Goal: Information Seeking & Learning: Learn about a topic

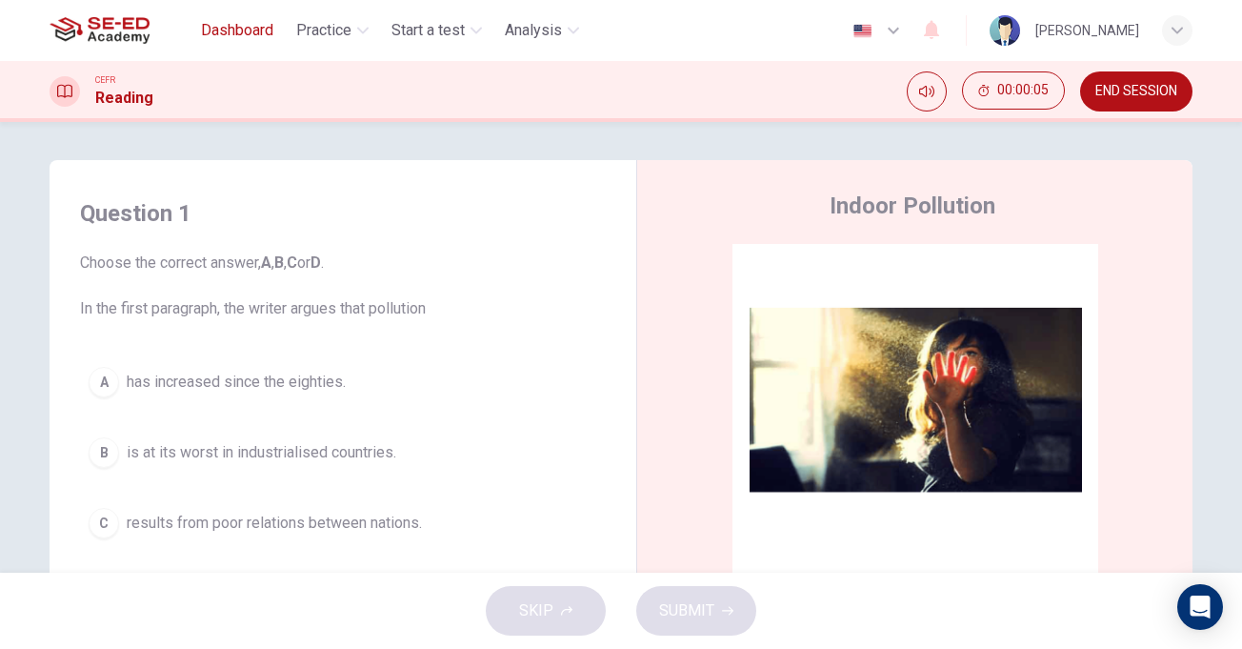
click at [240, 38] on span "Dashboard" at bounding box center [237, 30] width 72 height 23
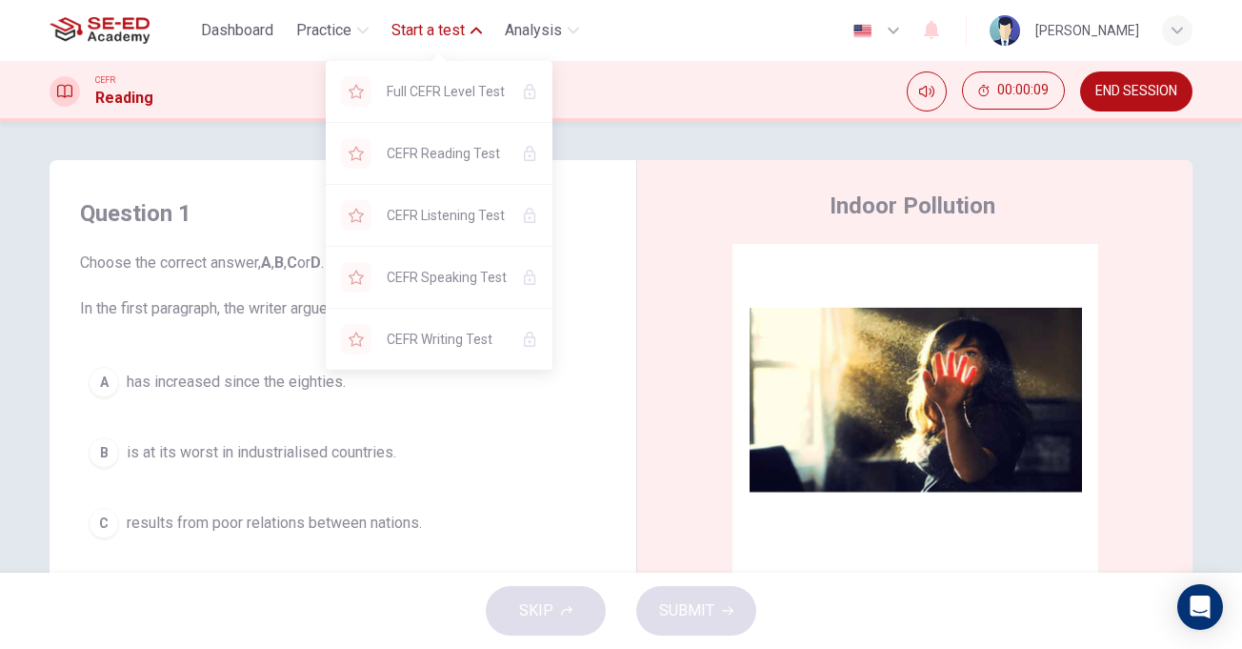
click at [435, 29] on span "Start a test" at bounding box center [428, 30] width 73 height 23
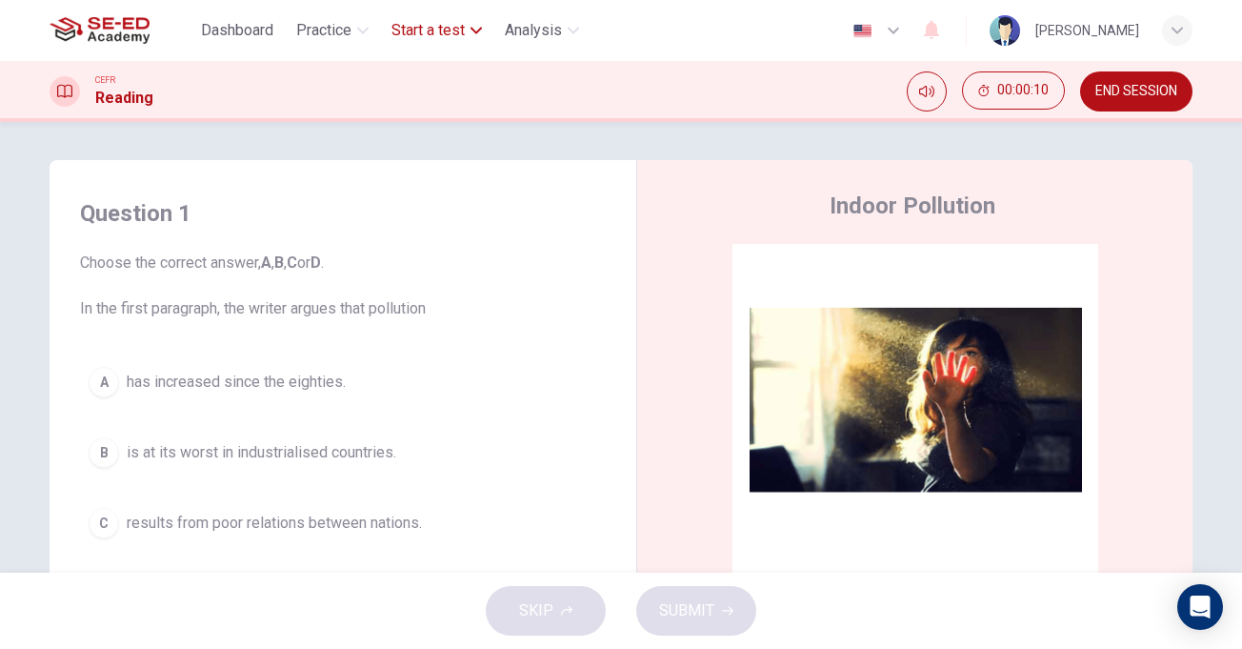
click at [435, 29] on span "Start a test" at bounding box center [428, 30] width 73 height 23
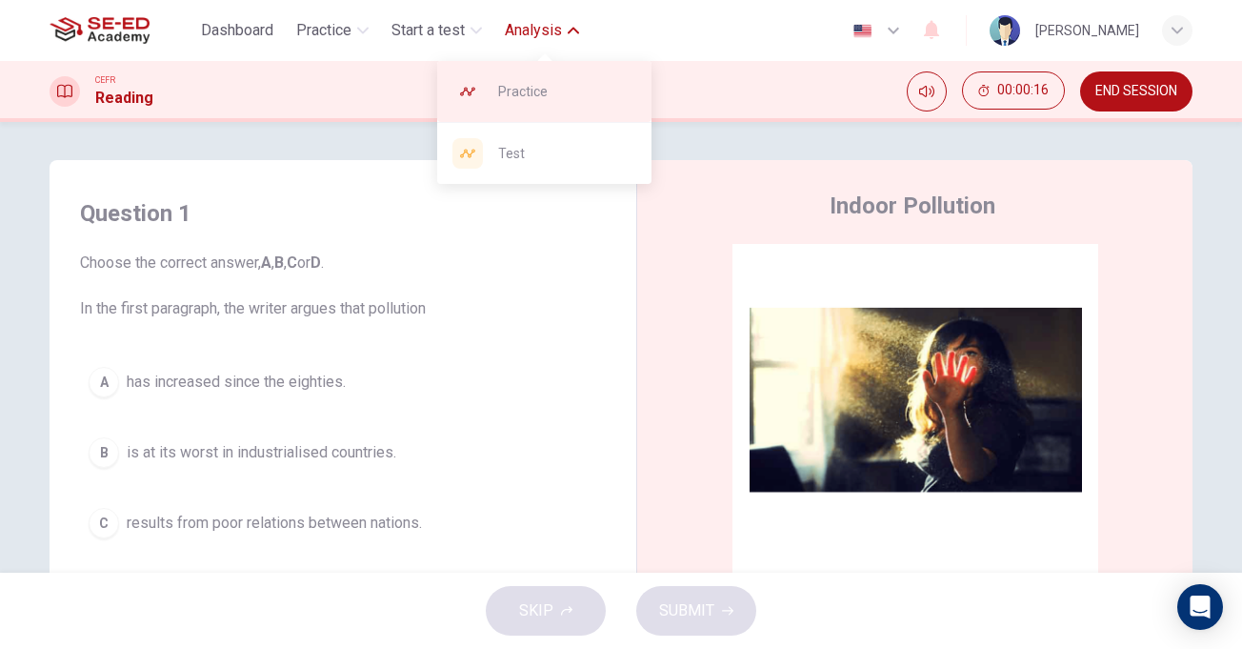
click at [533, 93] on span "Practice" at bounding box center [567, 91] width 138 height 23
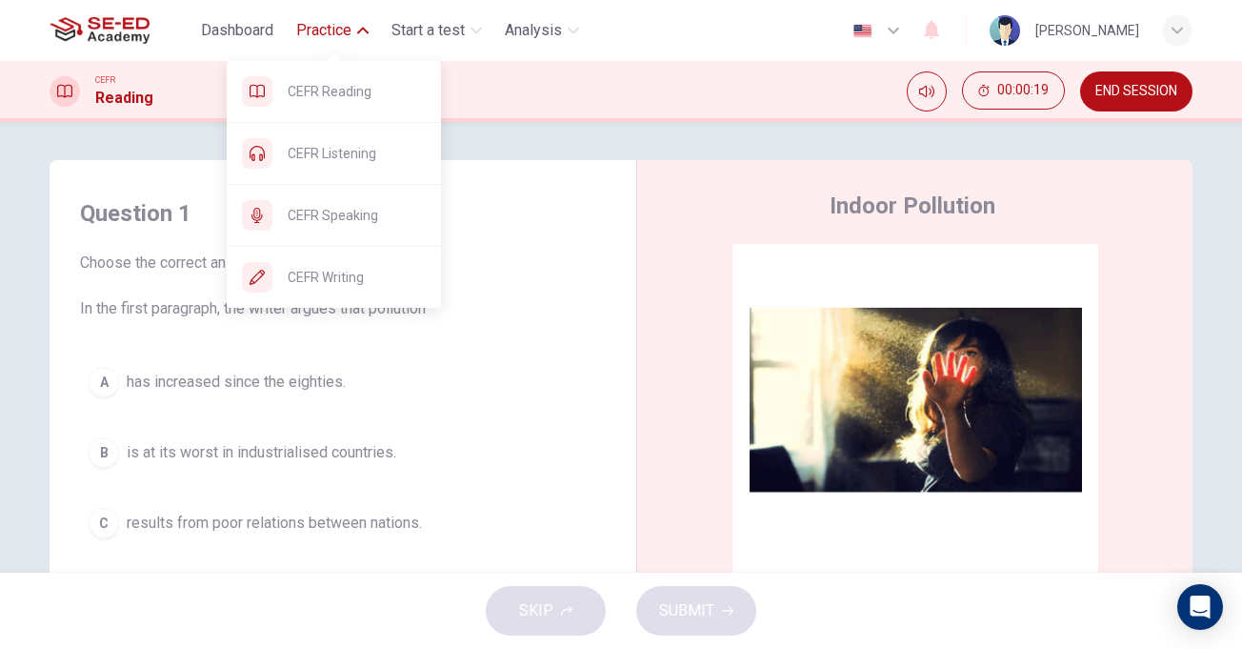
click at [356, 30] on button "Practice" at bounding box center [333, 30] width 88 height 34
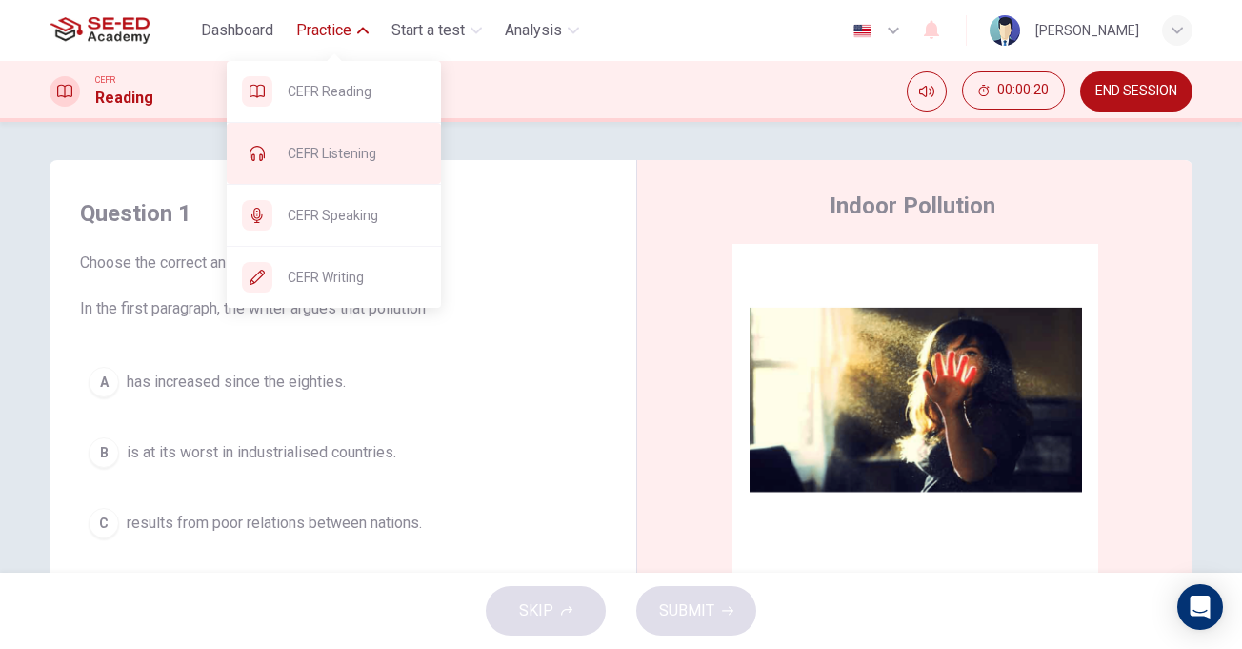
click at [355, 157] on span "CEFR Listening" at bounding box center [357, 153] width 138 height 23
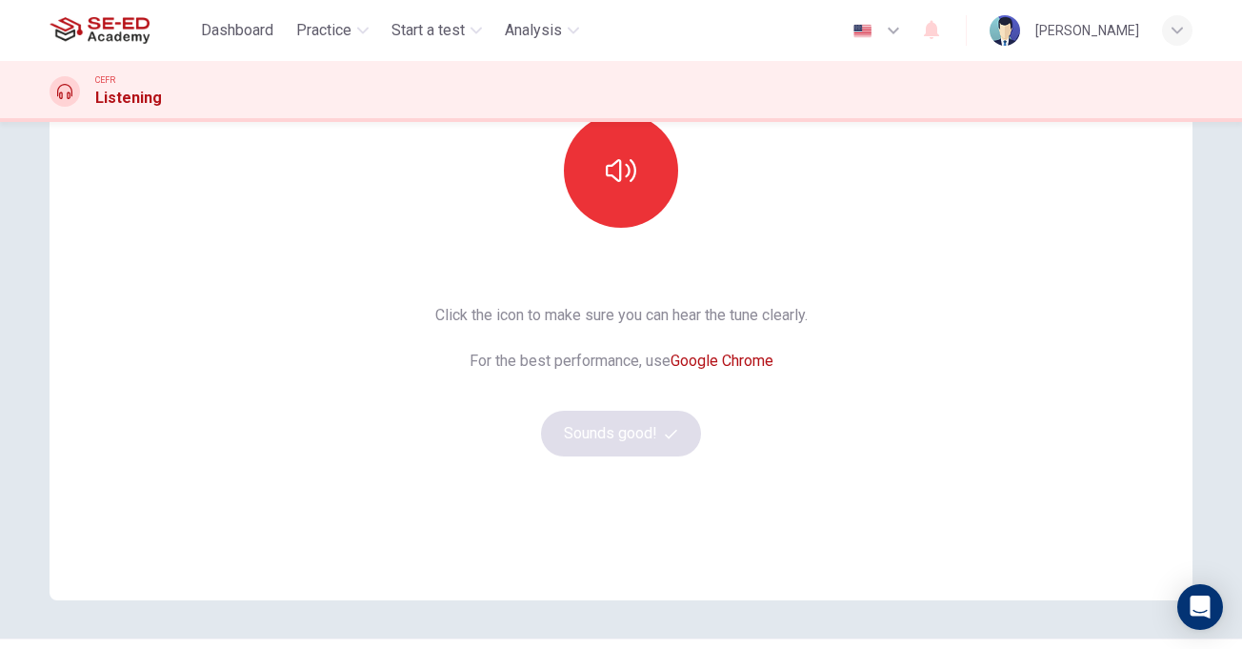
scroll to position [272, 0]
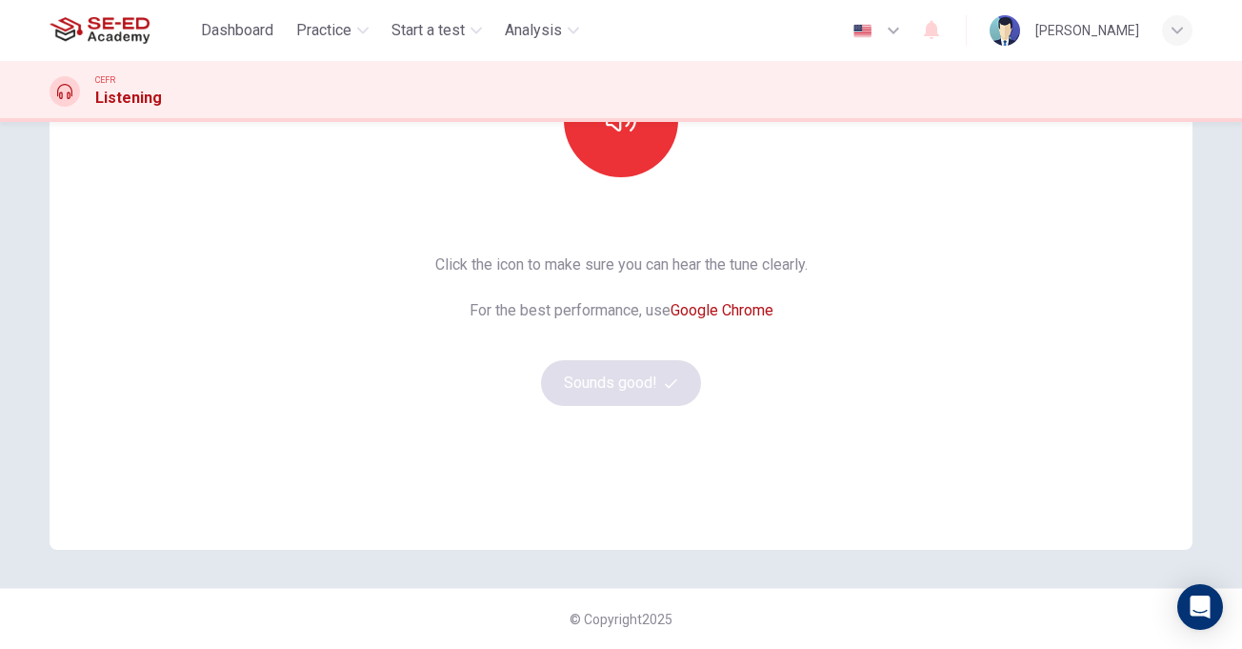
click at [627, 383] on div "Click the icon to make sure you can hear the tune clearly. For the best perform…" at bounding box center [621, 329] width 372 height 152
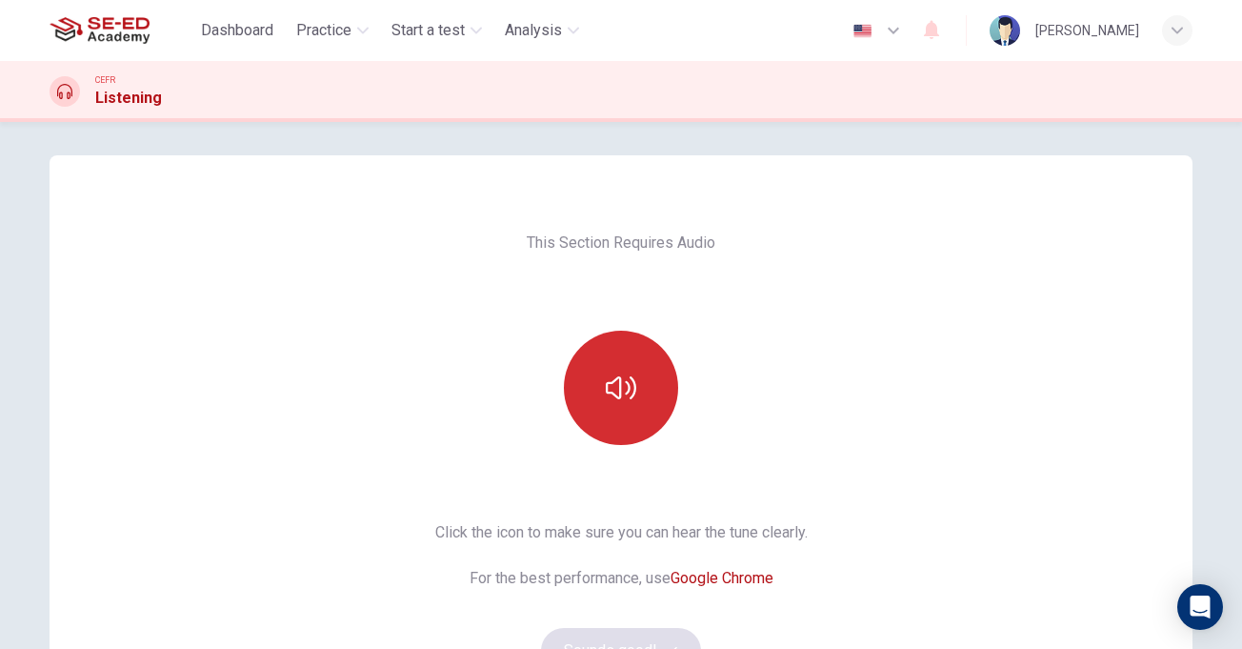
scroll to position [0, 0]
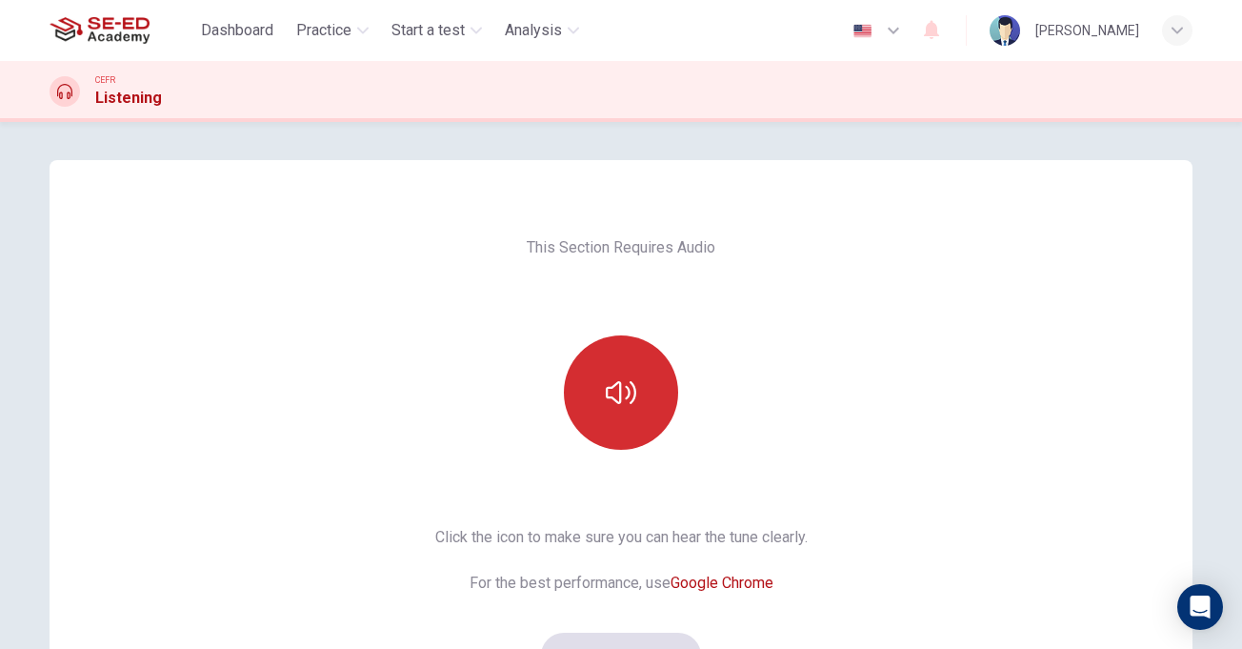
click at [623, 380] on icon "button" at bounding box center [621, 392] width 30 height 30
click at [610, 389] on icon "button" at bounding box center [621, 392] width 30 height 30
click at [610, 395] on icon "button" at bounding box center [621, 392] width 30 height 30
click at [610, 393] on icon "button" at bounding box center [621, 392] width 30 height 30
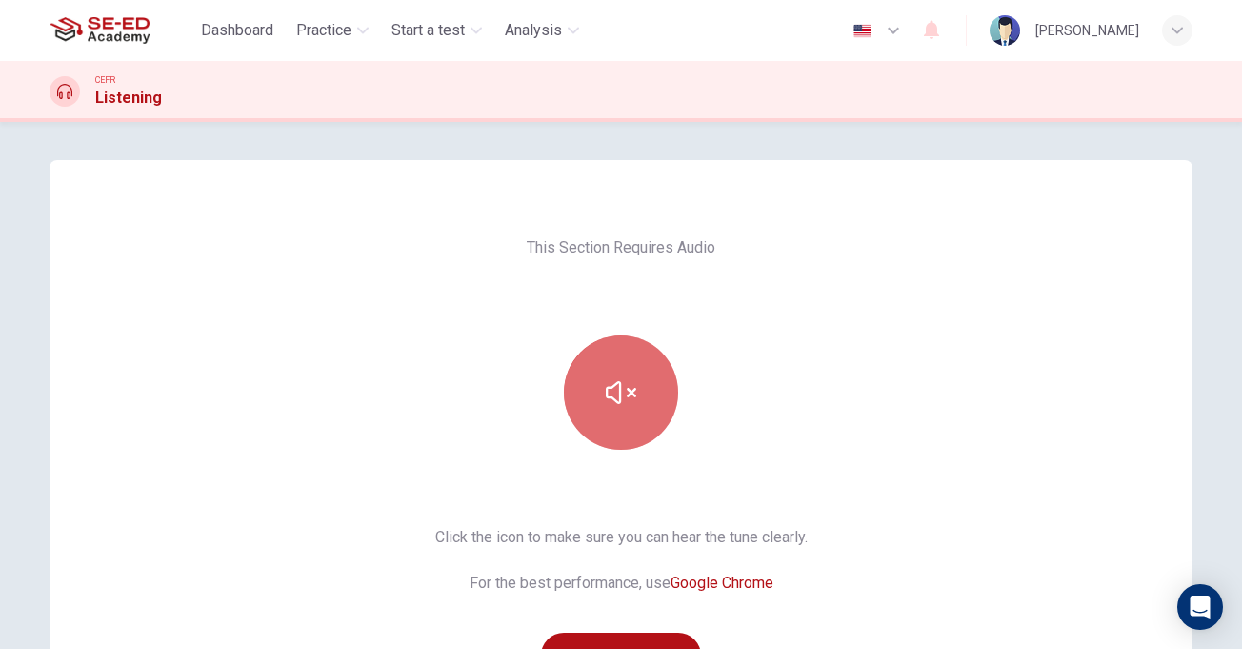
click at [610, 393] on icon "button" at bounding box center [621, 392] width 30 height 30
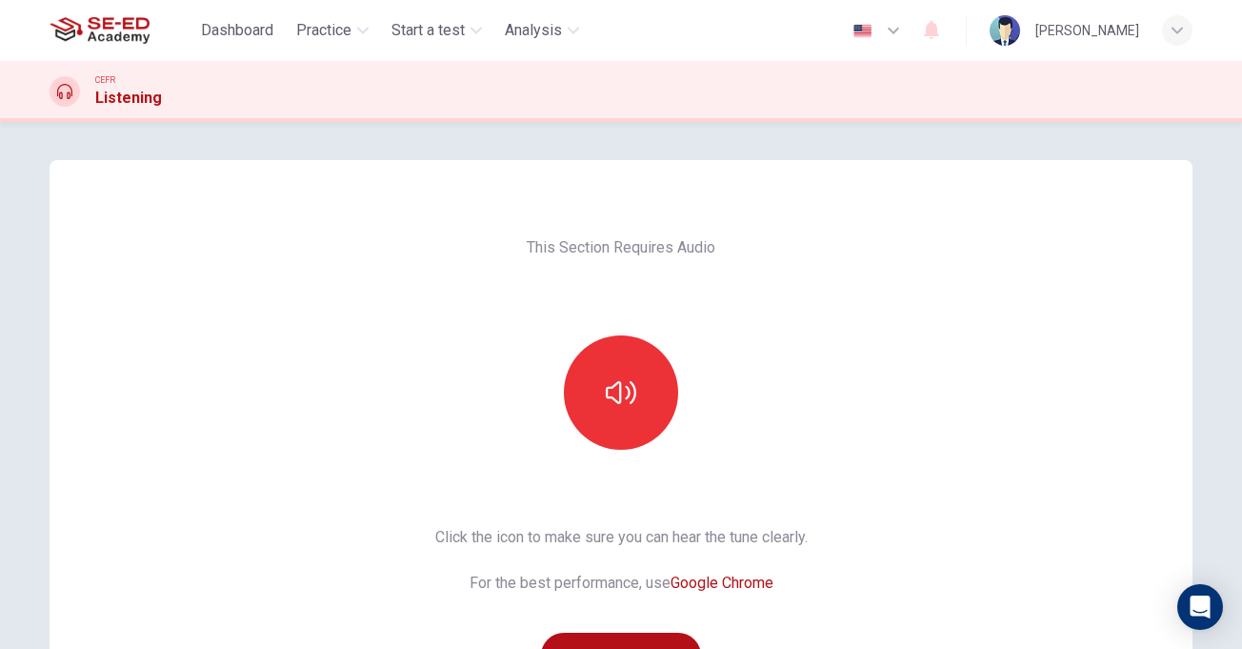
click at [808, 359] on div "This Section Requires Audio Click the icon to make sure you can hear the tune c…" at bounding box center [621, 491] width 403 height 662
click at [591, 392] on button "button" at bounding box center [621, 392] width 114 height 114
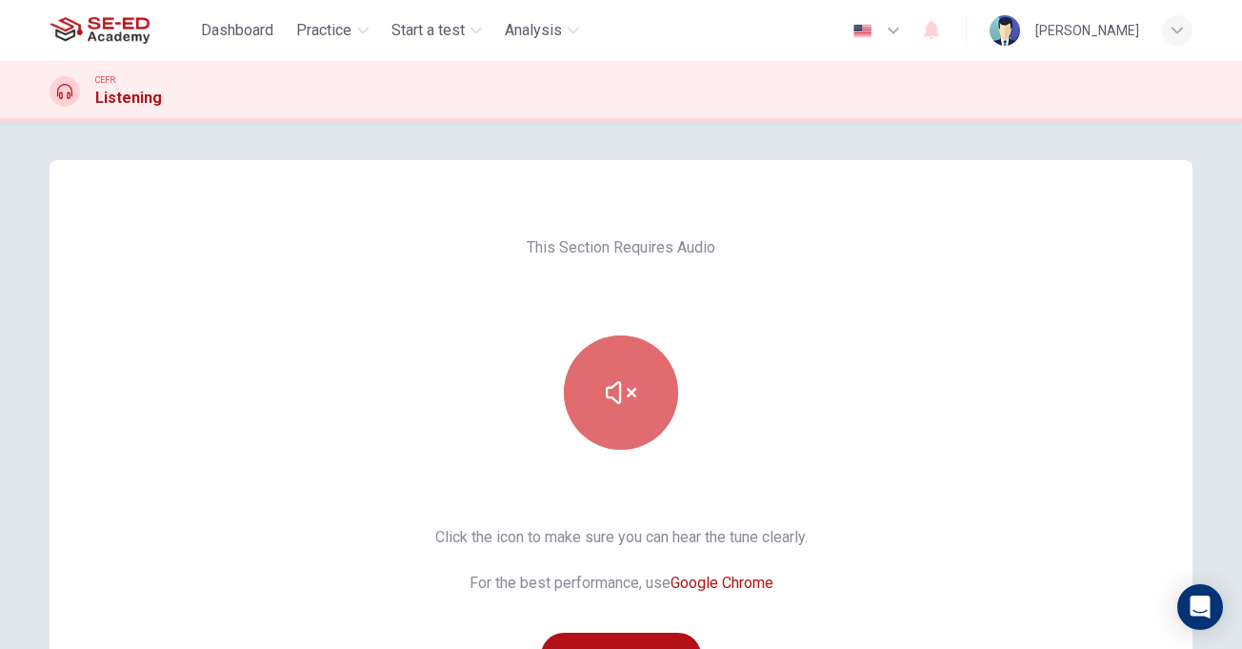
click at [626, 386] on icon "button" at bounding box center [621, 392] width 30 height 30
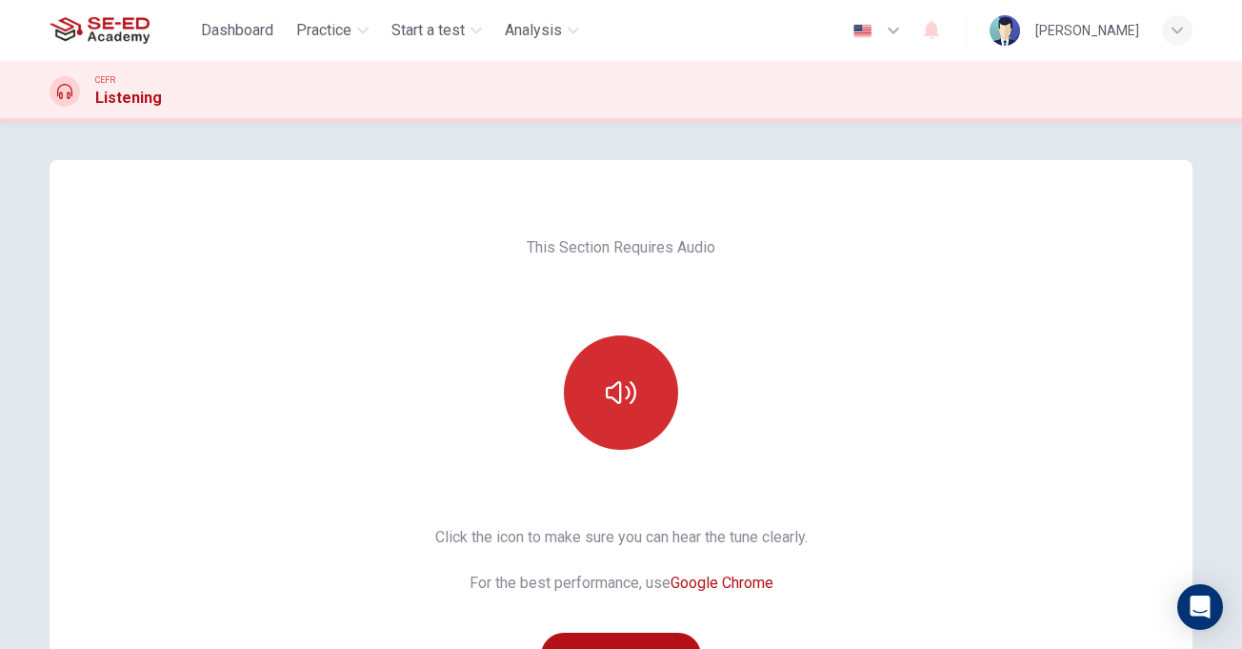
click at [630, 400] on icon "button" at bounding box center [621, 392] width 30 height 30
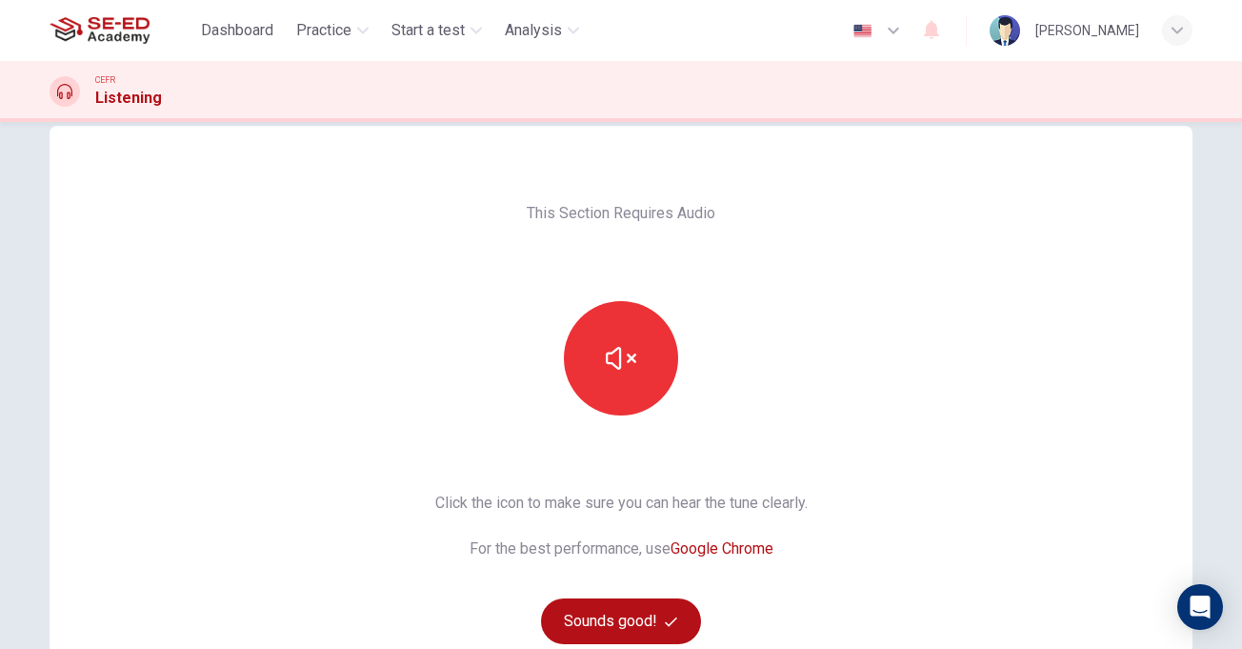
scroll to position [95, 0]
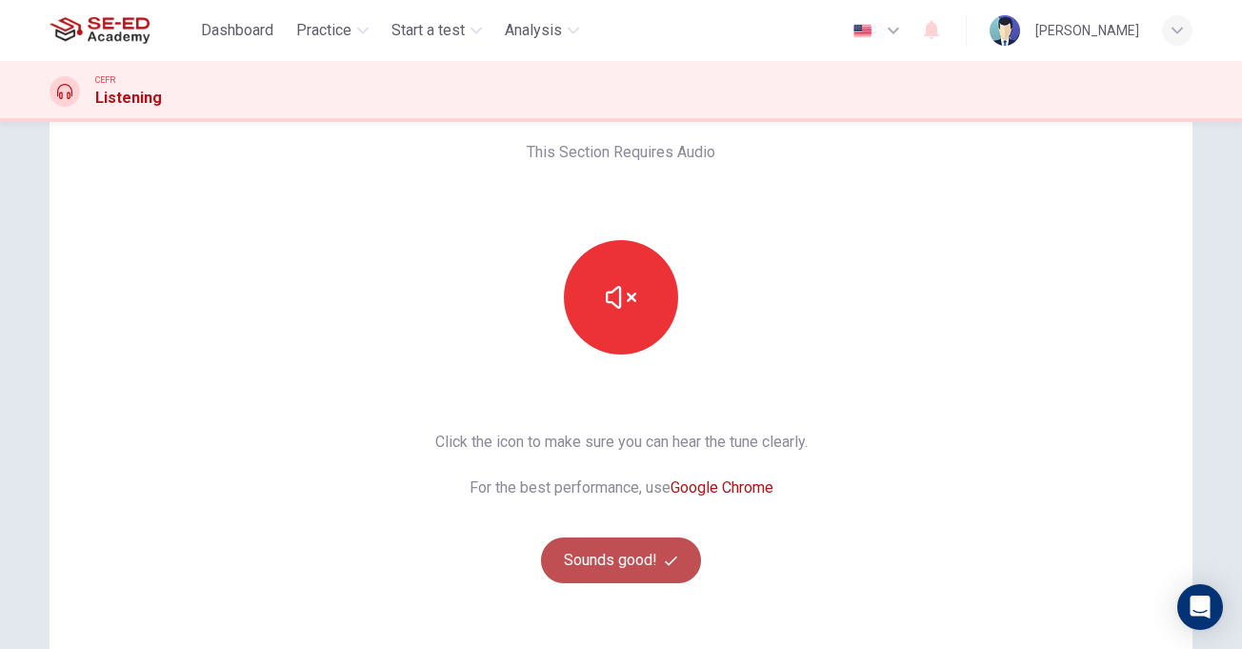
click at [616, 553] on button "Sounds good!" at bounding box center [621, 560] width 160 height 46
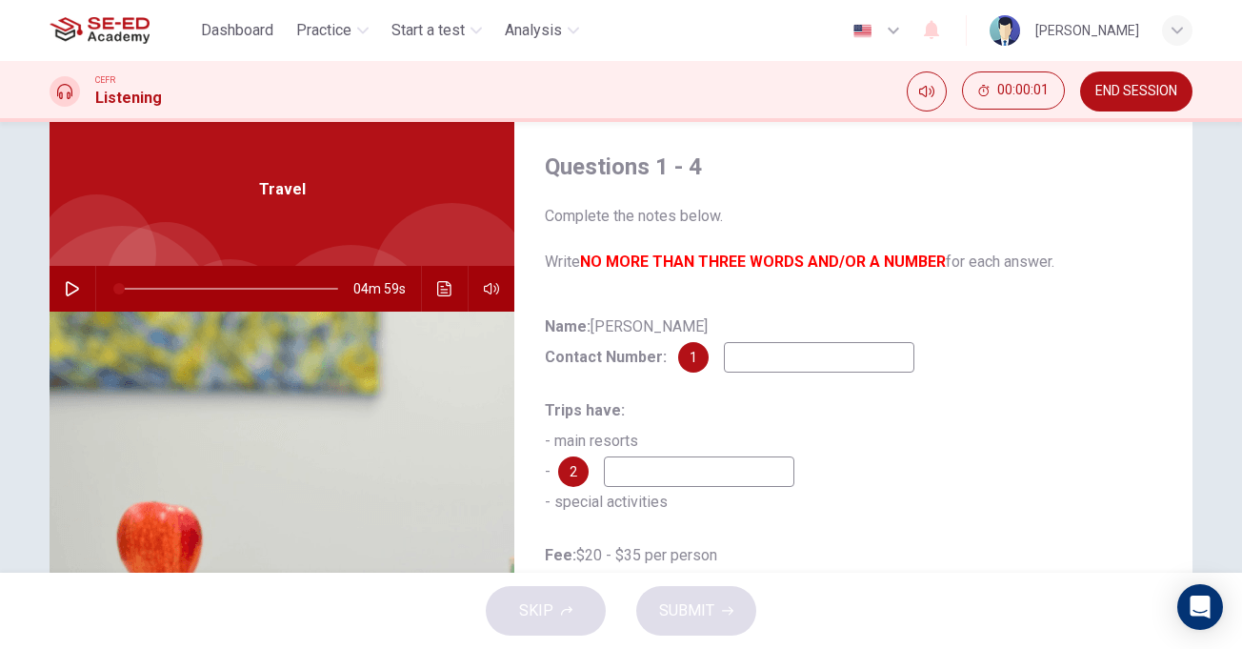
scroll to position [0, 0]
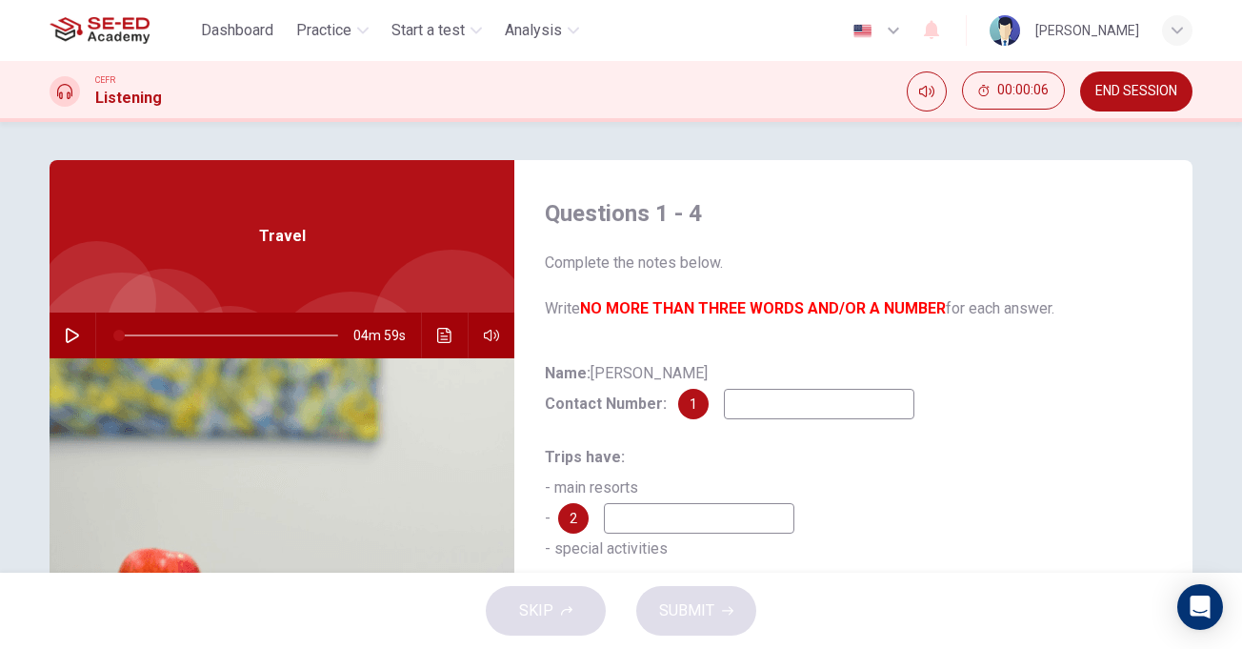
click at [74, 337] on icon "button" at bounding box center [72, 335] width 15 height 15
type input "1"
click at [582, 139] on div "Questions 1 - 4 Complete the notes below. Write NO MORE THAN THREE WORDS AND/OR…" at bounding box center [621, 347] width 1242 height 451
type input "0"
drag, startPoint x: 533, startPoint y: 648, endPoint x: 1056, endPoint y: 648, distance: 523.0
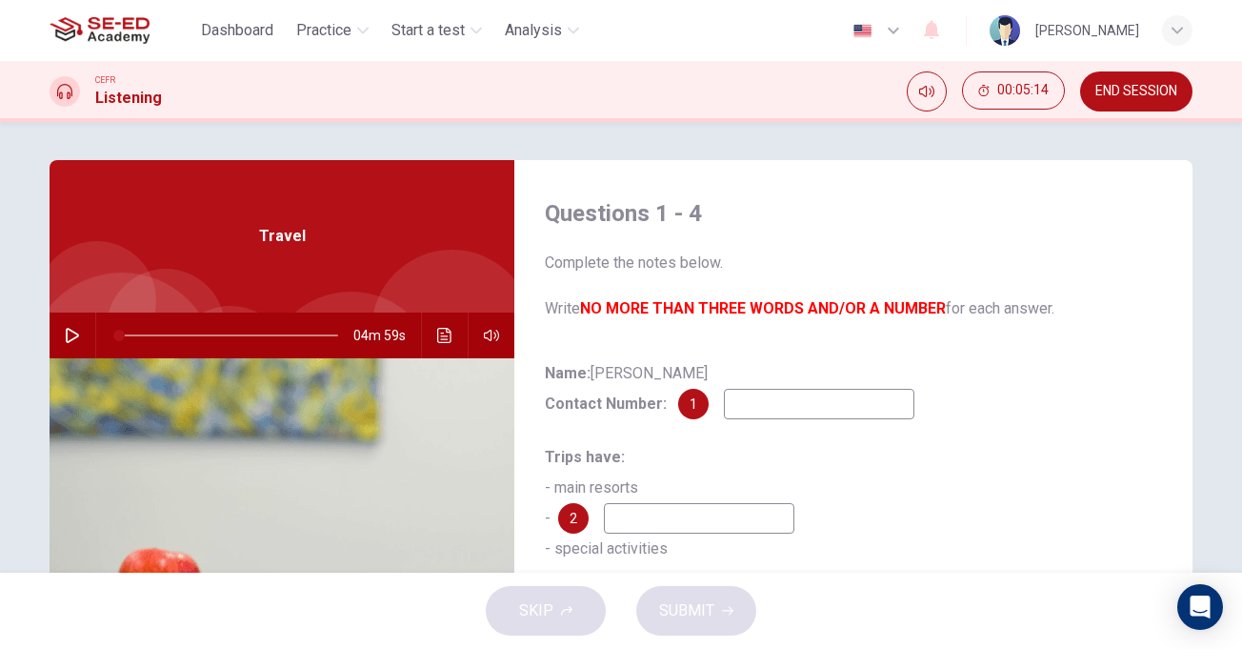
click at [923, 648] on div "Dashboard Practice Start a test Analysis English en ​ [PERSON_NAME] CEFR Listen…" at bounding box center [621, 324] width 1242 height 649
click at [756, 410] on input at bounding box center [819, 404] width 191 height 30
type input "46283095"
click at [649, 515] on input at bounding box center [699, 518] width 191 height 30
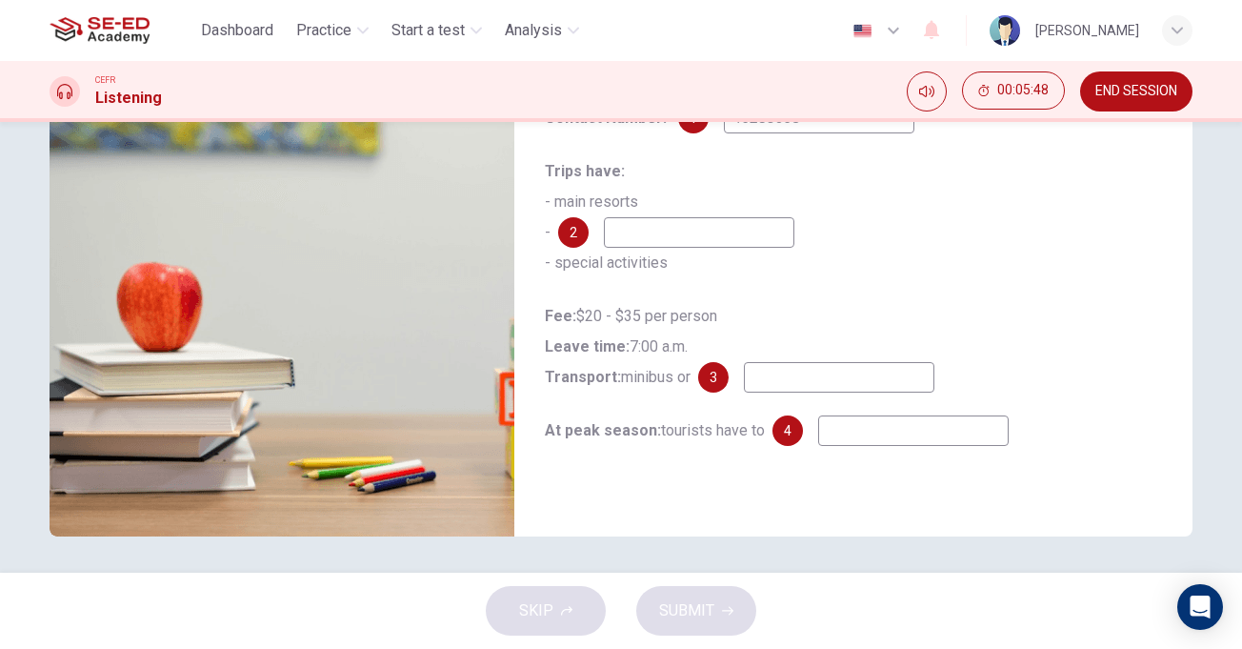
scroll to position [288, 0]
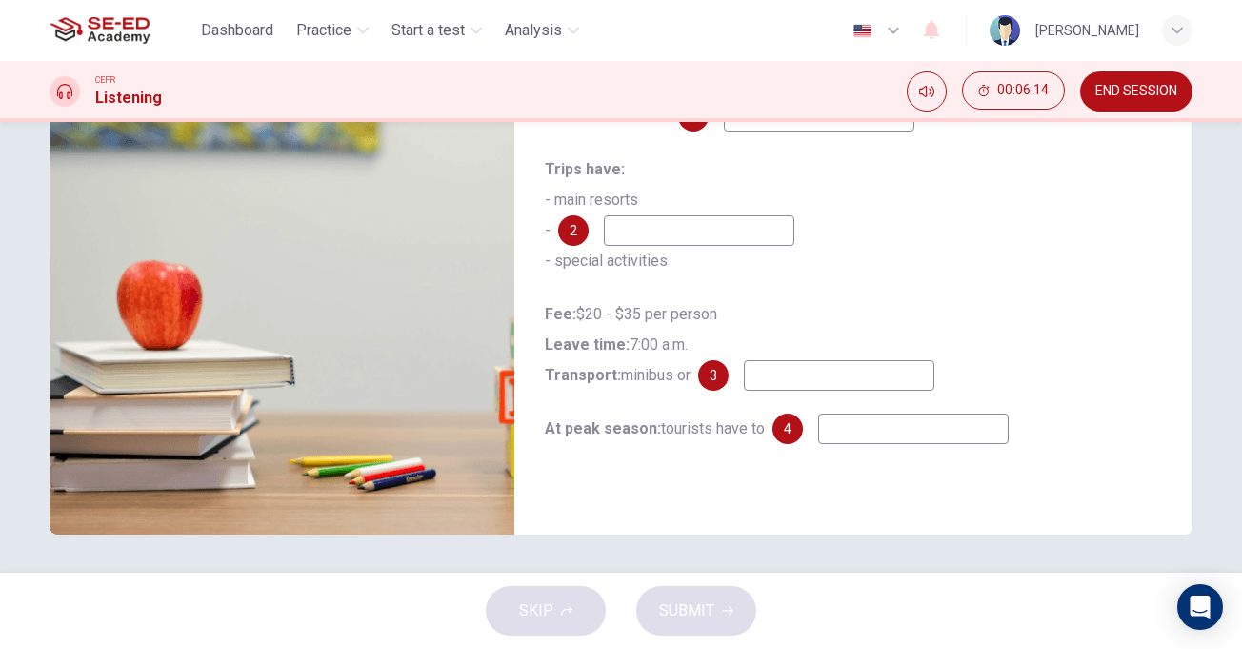
click at [811, 381] on input at bounding box center [839, 375] width 191 height 30
type input "coach"
click at [854, 425] on input at bounding box center [913, 428] width 191 height 30
type input "pay full amount"
click at [698, 221] on input at bounding box center [699, 230] width 191 height 30
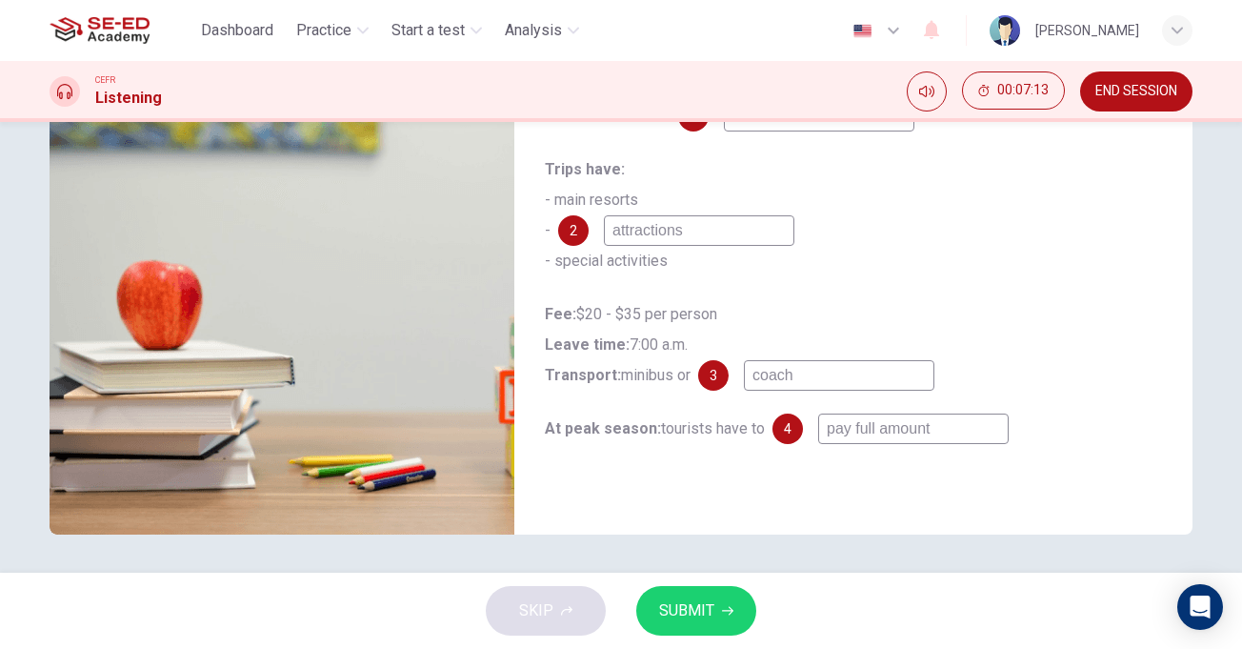
type input "attractions"
click at [705, 606] on span "SUBMIT" at bounding box center [686, 610] width 55 height 27
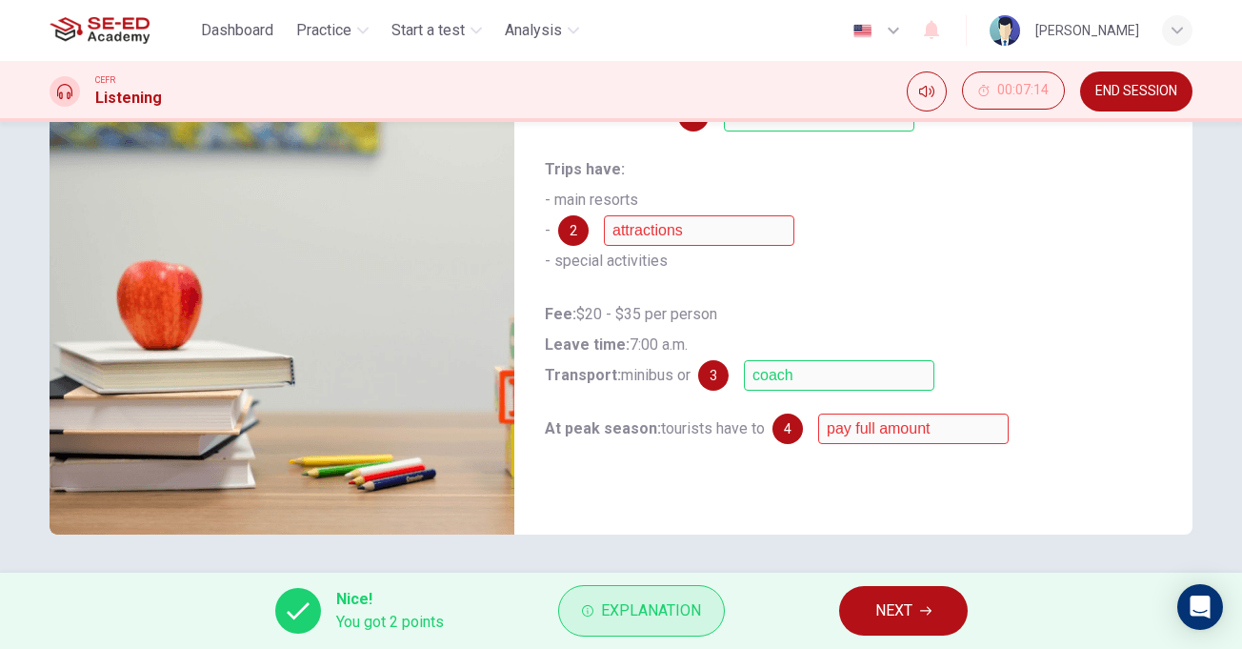
click at [645, 620] on span "Explanation" at bounding box center [651, 610] width 100 height 27
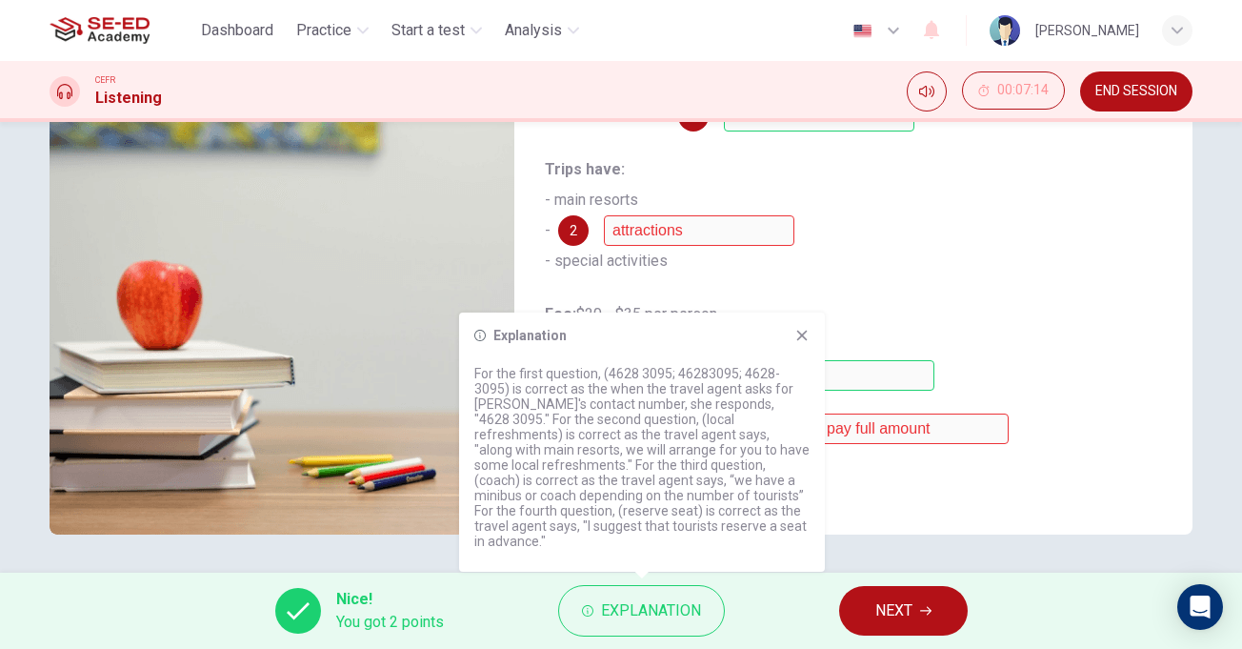
click at [902, 501] on div "Questions 1 - 4 Complete the notes below. Write NO MORE THAN THREE WORDS AND/OR…" at bounding box center [853, 203] width 678 height 662
